Goal: Transaction & Acquisition: Book appointment/travel/reservation

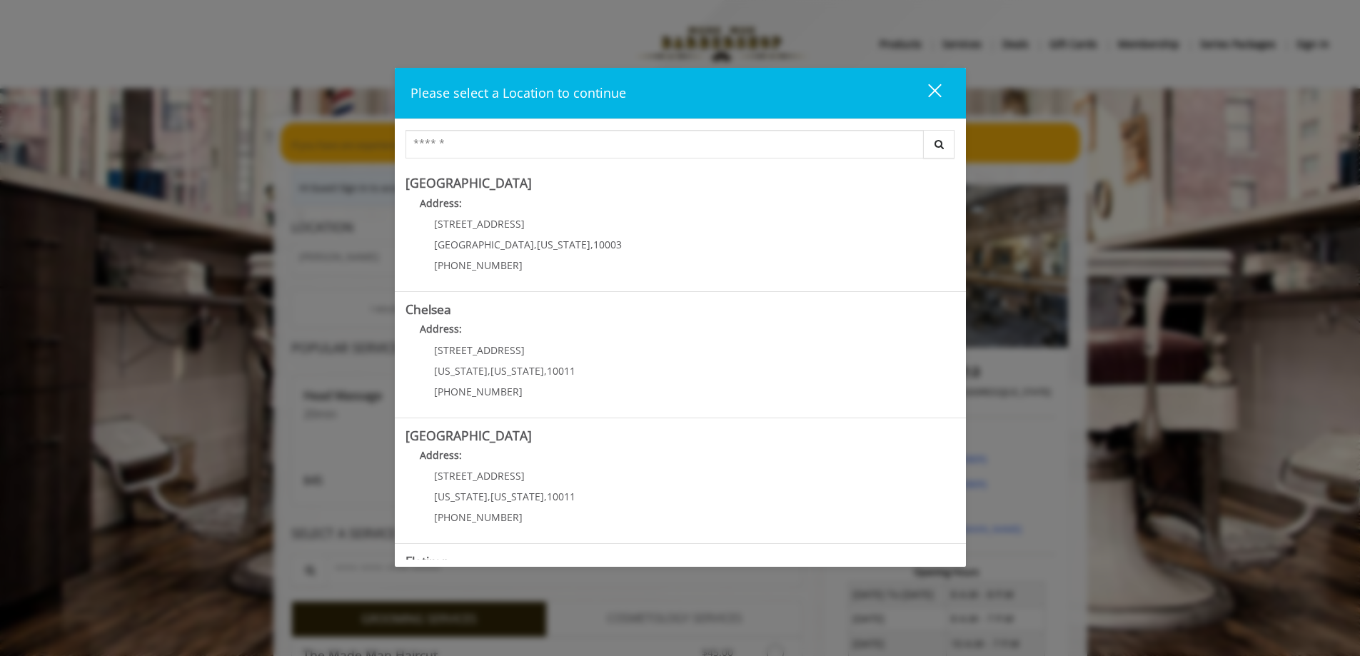
click at [934, 83] on div "close" at bounding box center [926, 93] width 29 height 21
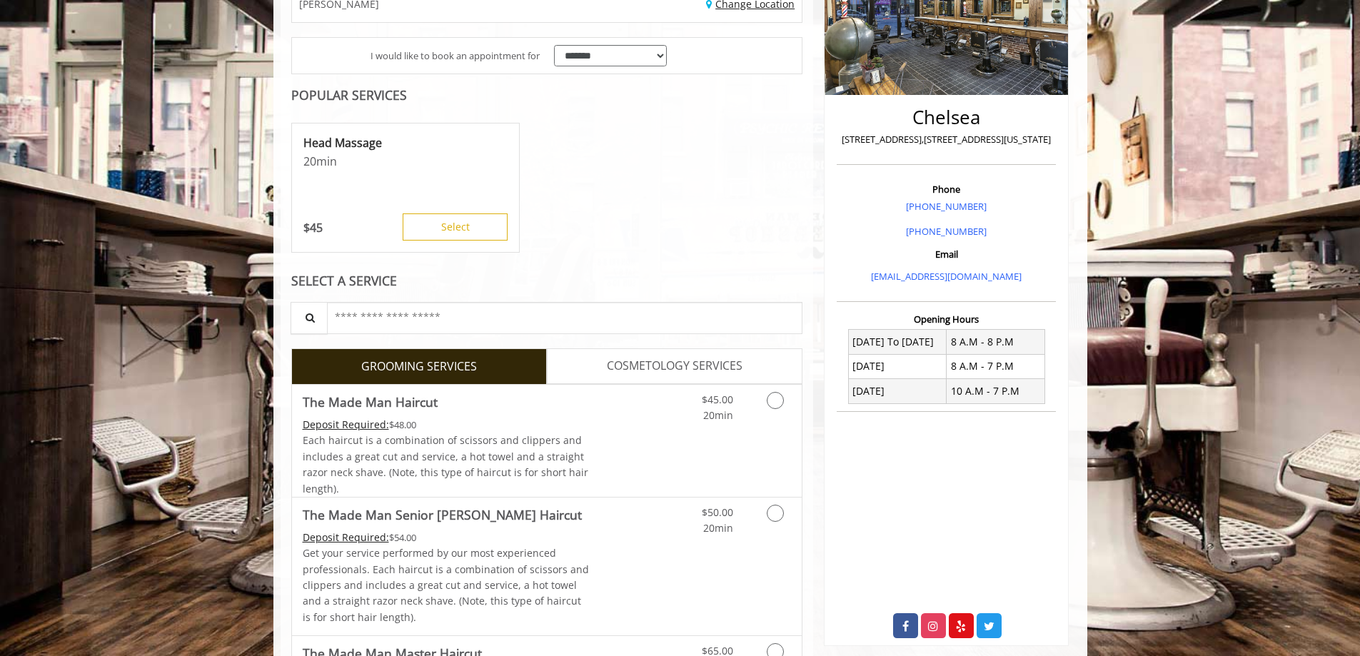
scroll to position [296, 0]
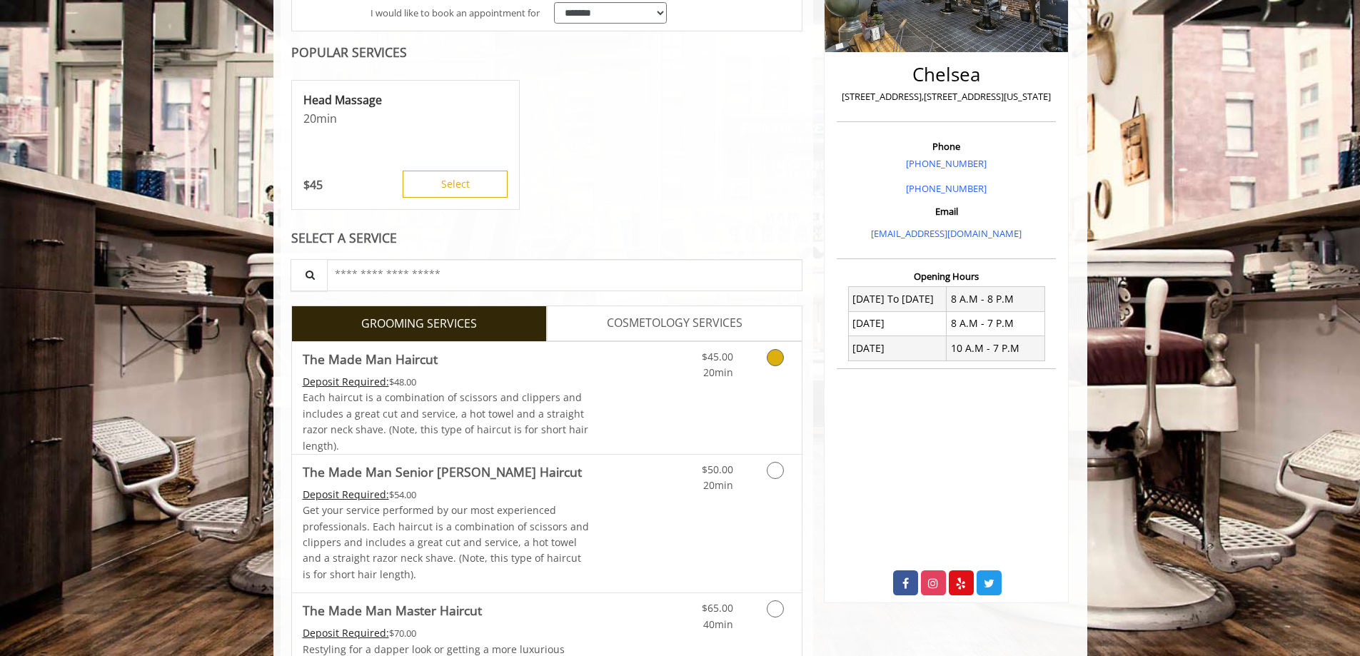
click at [768, 360] on icon "Grooming services" at bounding box center [775, 357] width 17 height 17
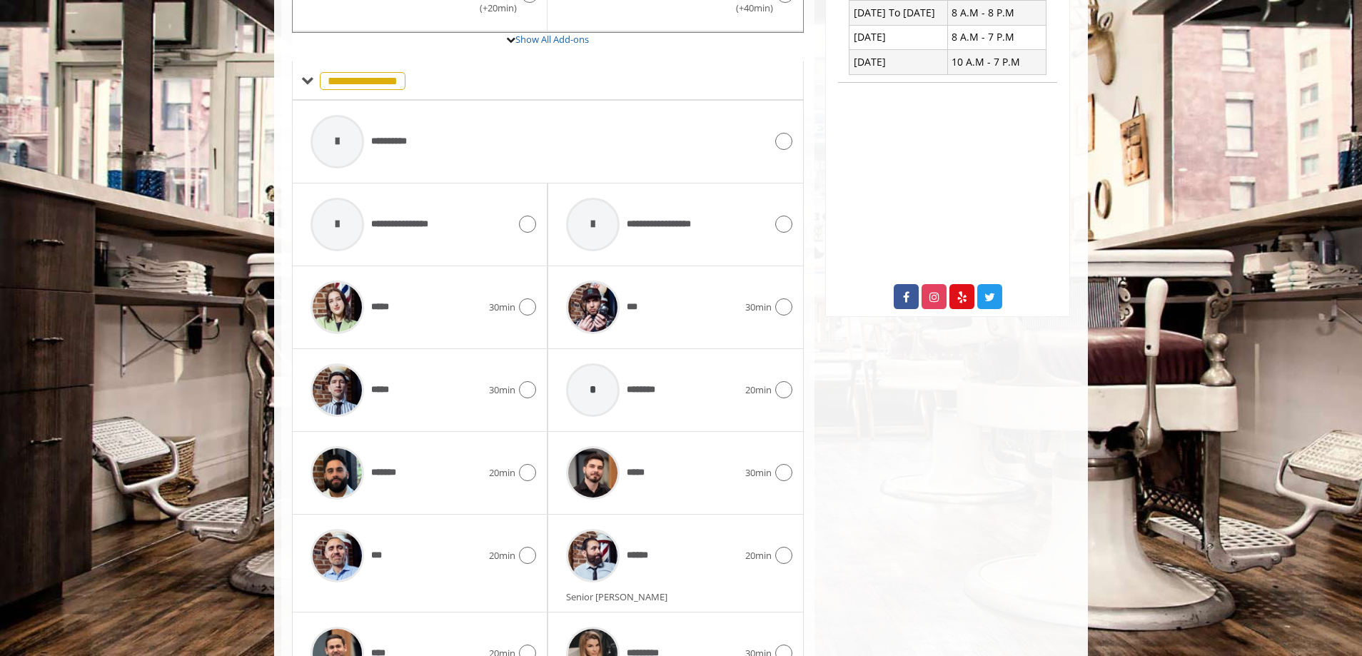
scroll to position [654, 0]
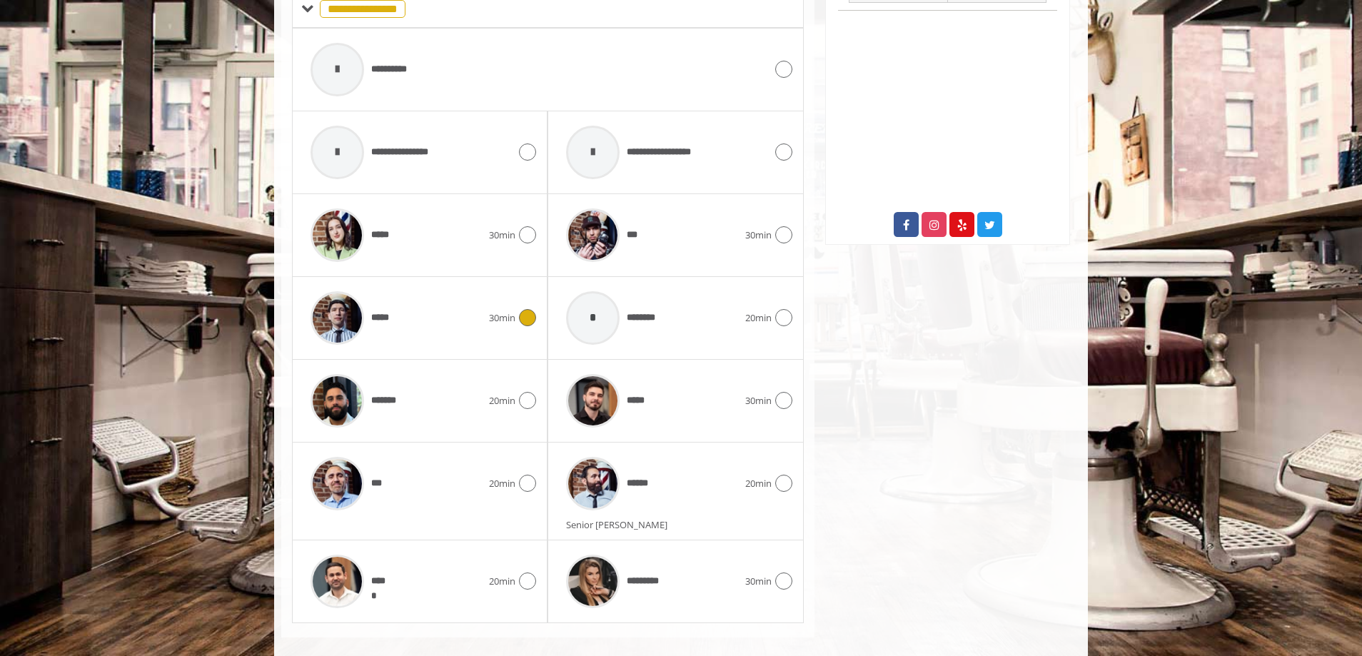
click at [525, 320] on icon at bounding box center [527, 317] width 17 height 17
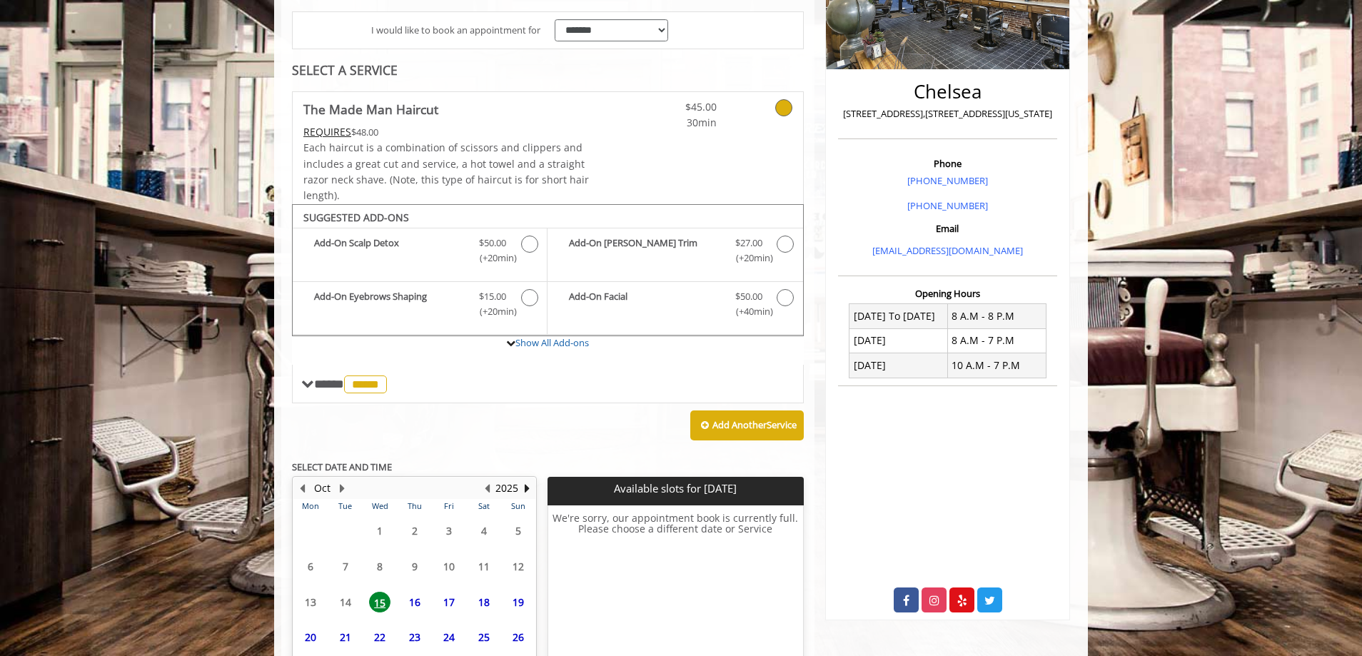
scroll to position [393, 0]
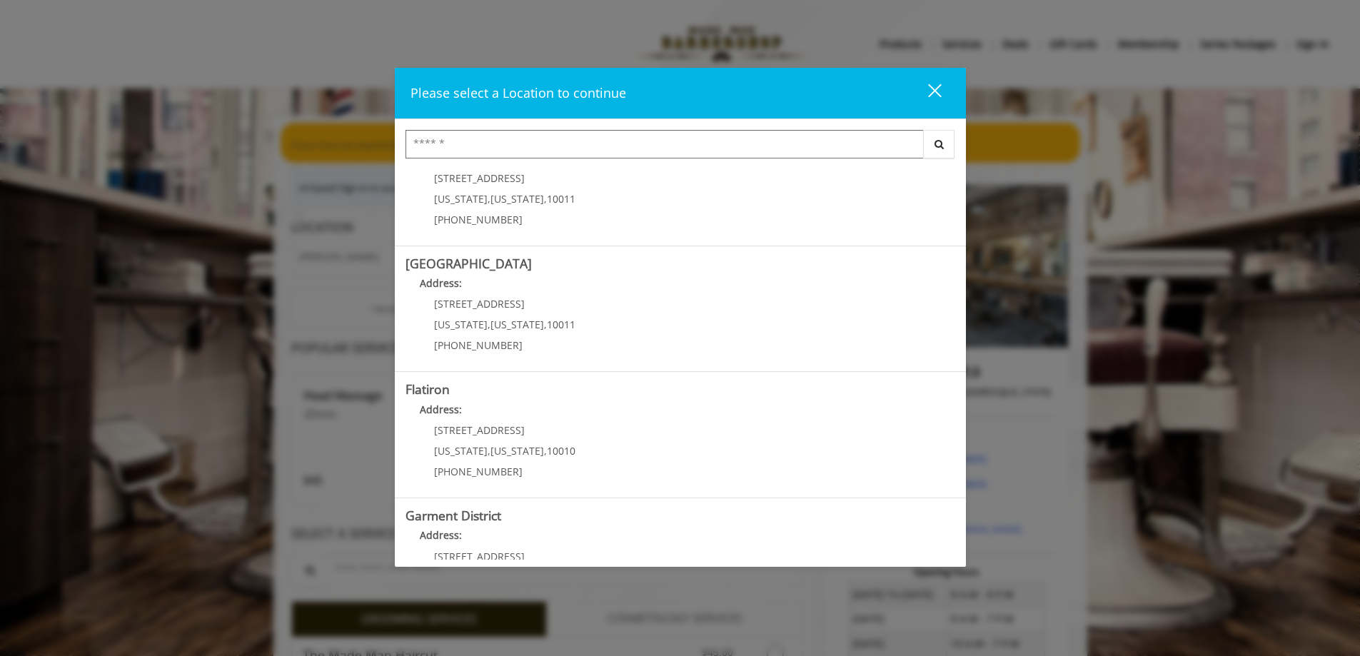
scroll to position [168, 0]
click at [938, 88] on div "close dialog" at bounding box center [934, 91] width 14 height 14
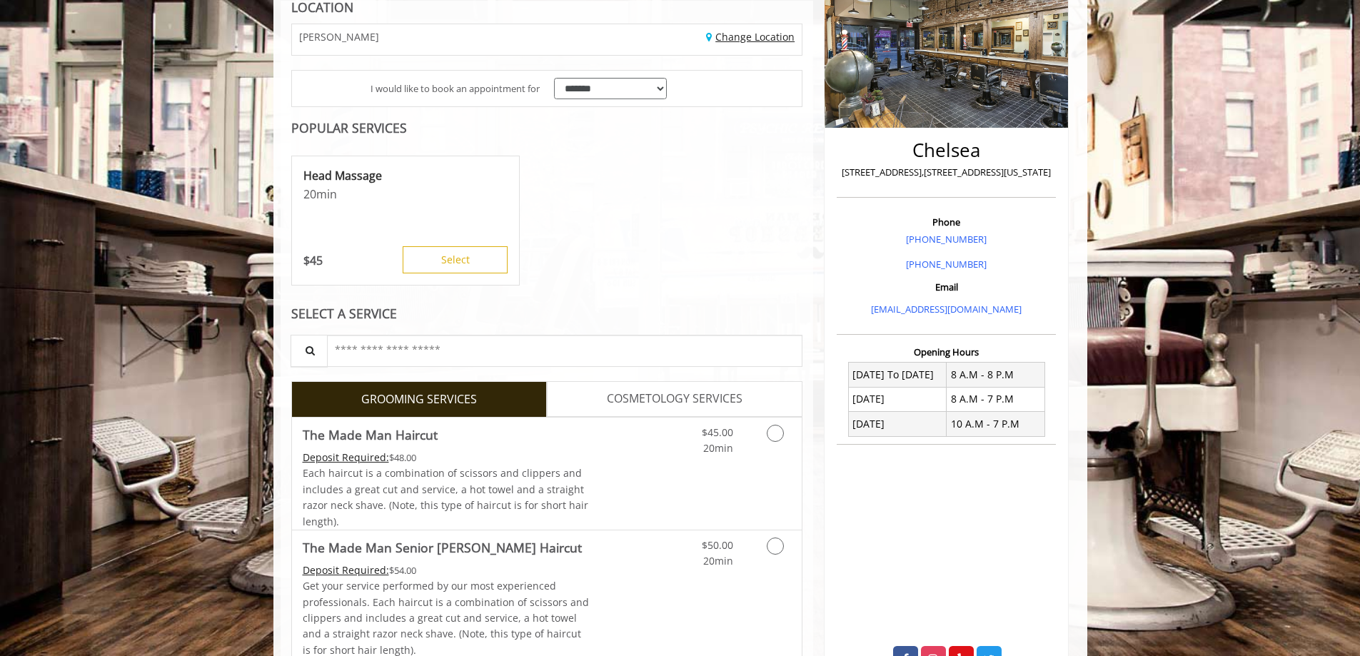
scroll to position [525, 0]
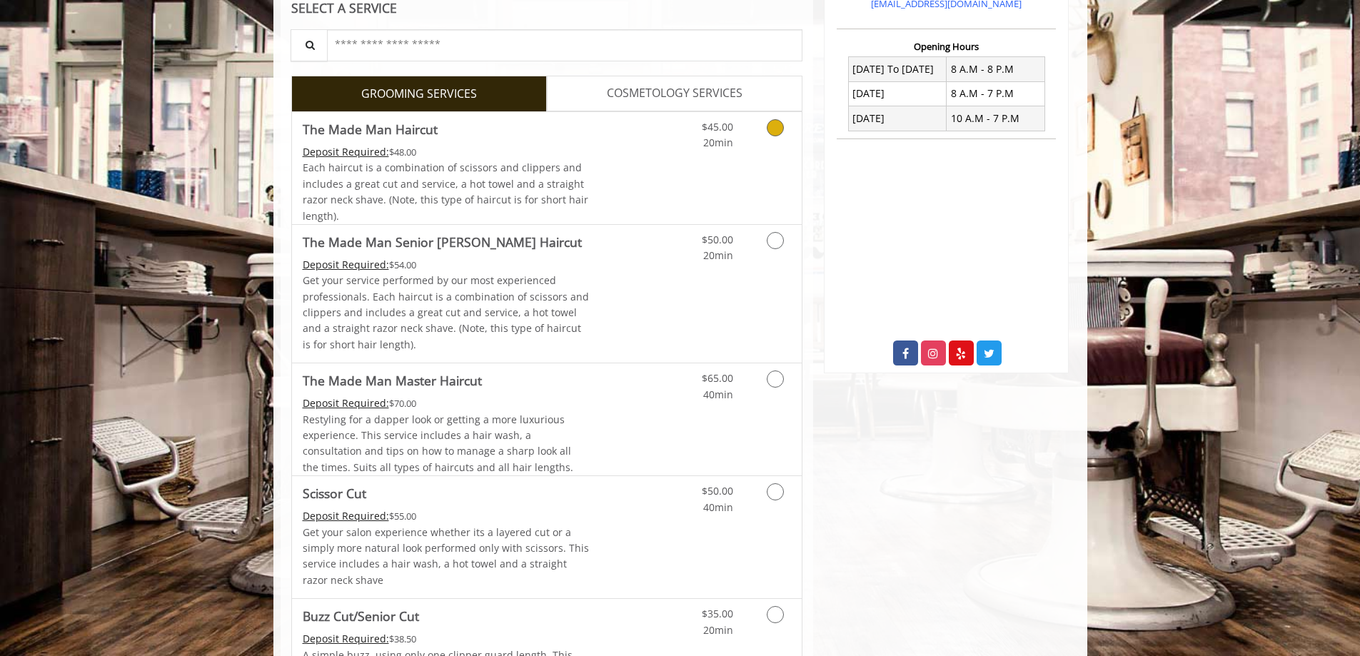
click at [465, 191] on div "Each haircut is a combination of scissors and clippers and includes a great cut…" at bounding box center [446, 192] width 287 height 64
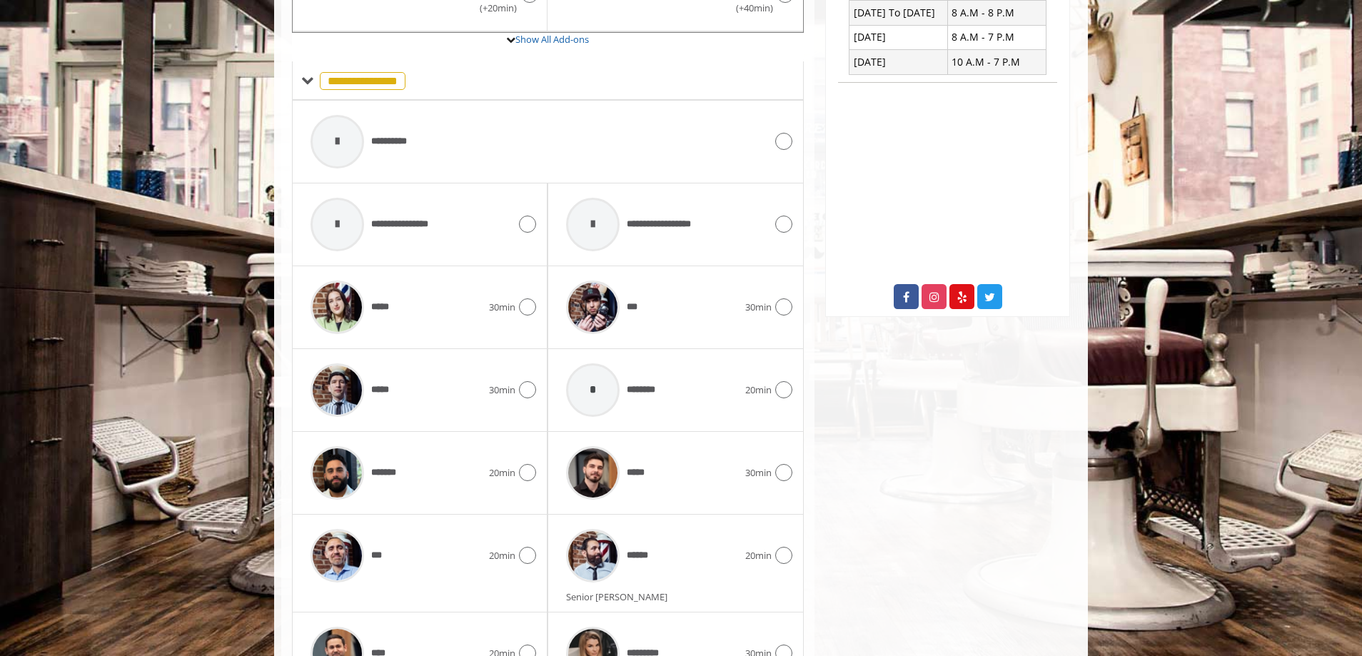
scroll to position [671, 0]
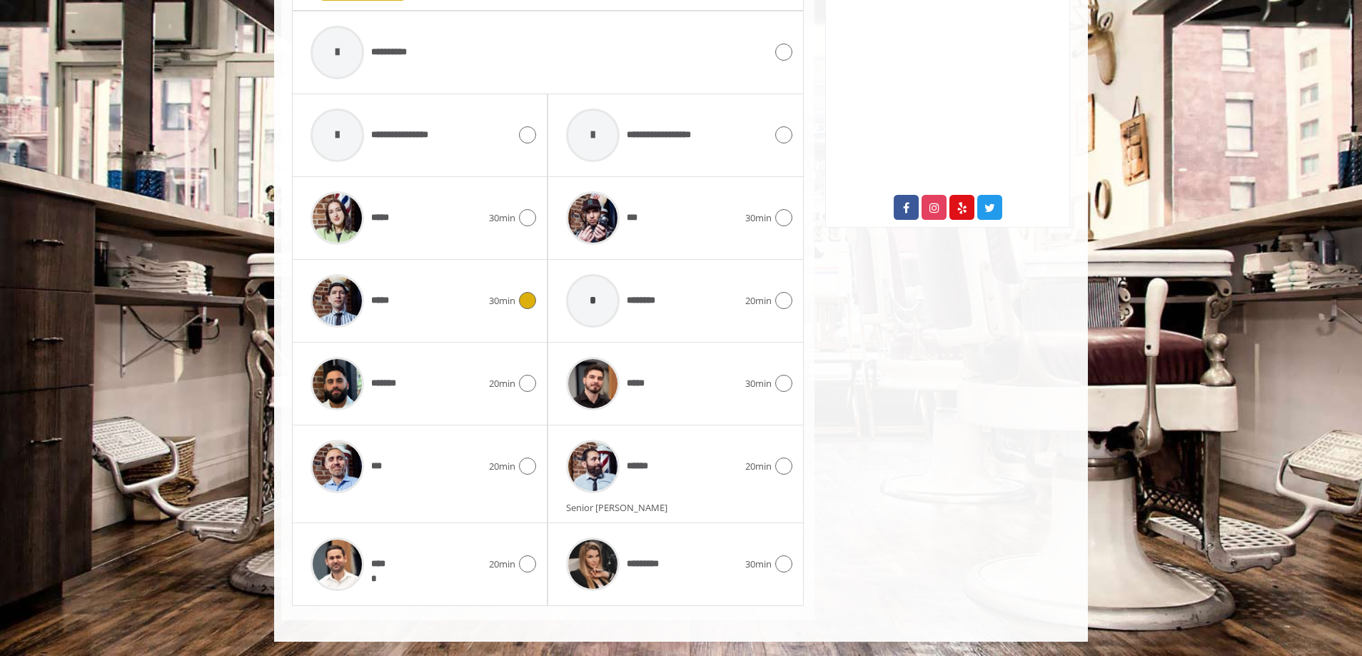
click at [384, 306] on span "*****" at bounding box center [383, 300] width 24 height 15
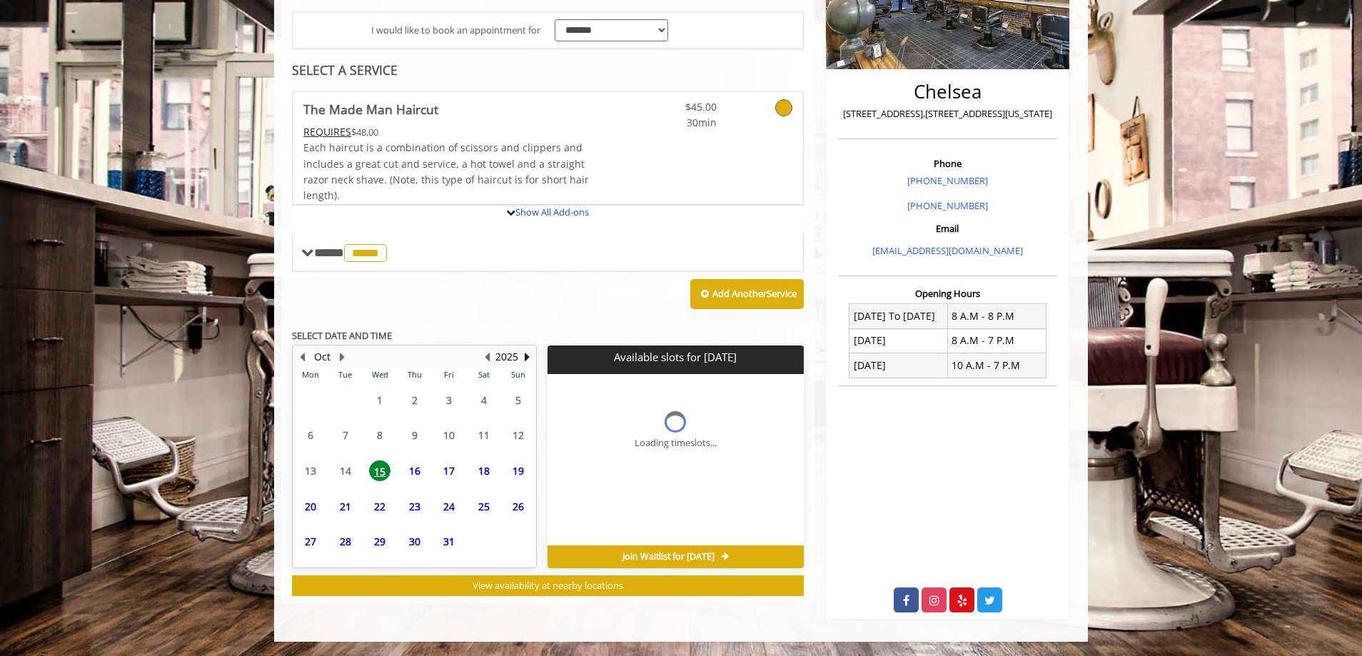
scroll to position [393, 0]
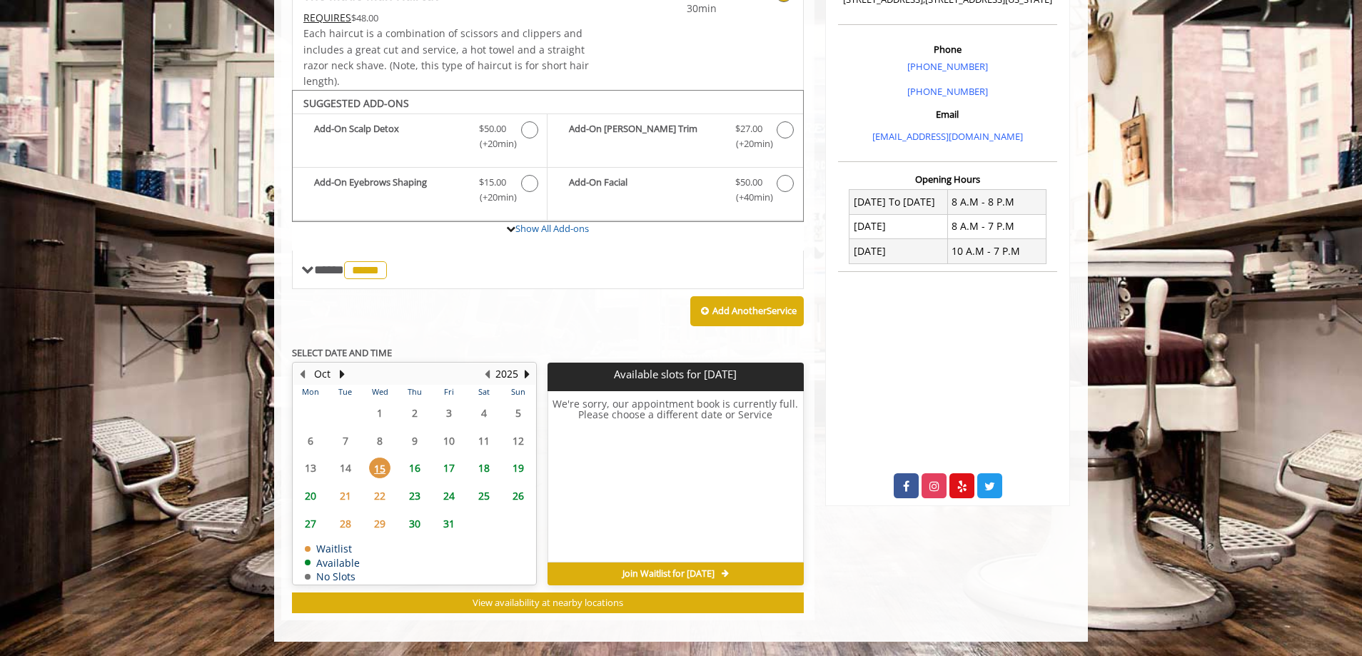
click at [415, 470] on span "16" at bounding box center [414, 468] width 21 height 21
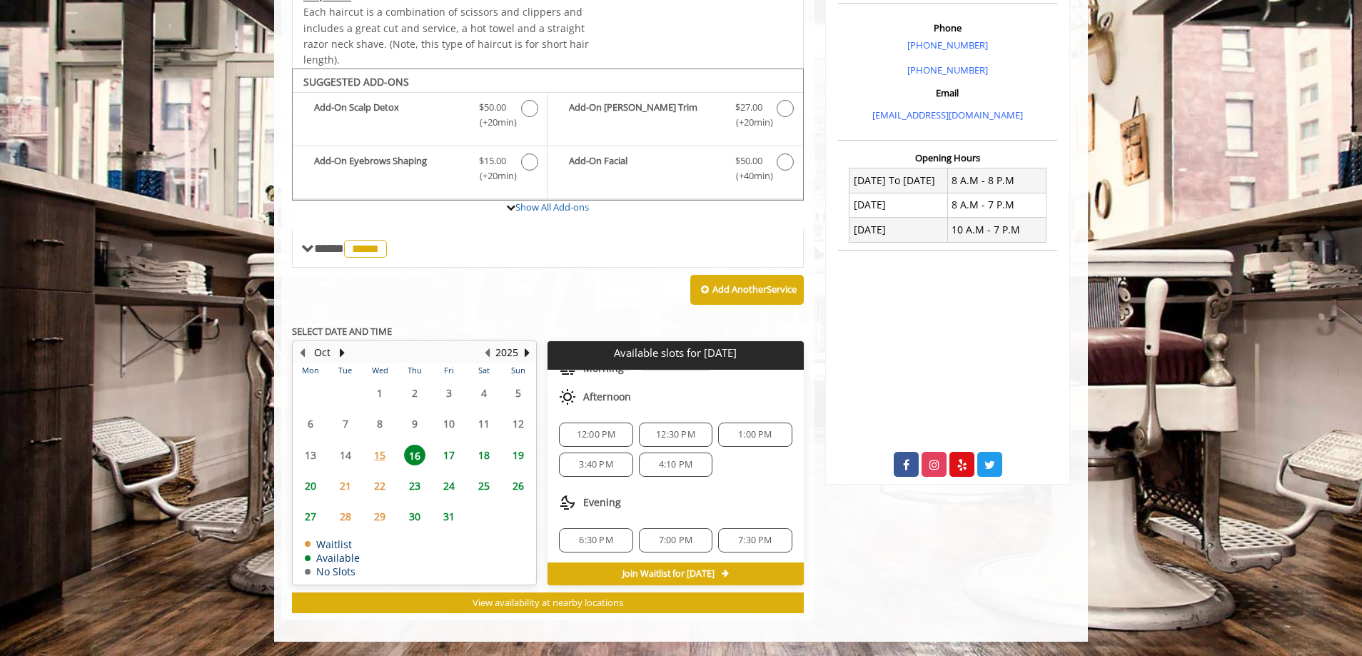
scroll to position [64, 0]
